Goal: Task Accomplishment & Management: Use online tool/utility

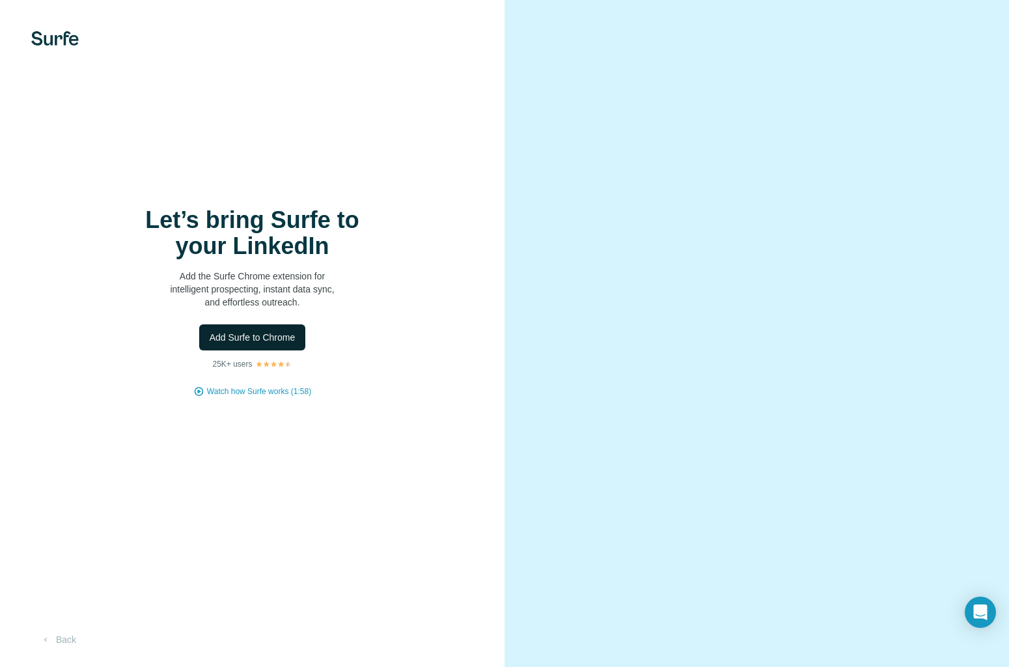
click at [273, 340] on span "Add Surfe to Chrome" at bounding box center [253, 337] width 86 height 13
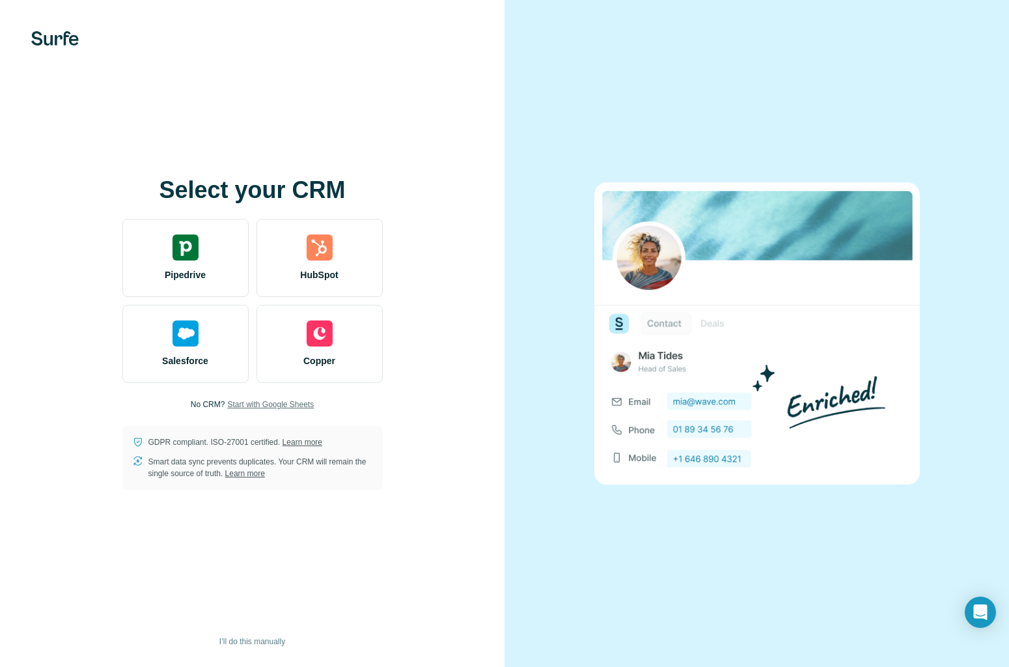
click at [257, 404] on span "Start with Google Sheets" at bounding box center [270, 404] width 87 height 12
